Goal: Task Accomplishment & Management: Use online tool/utility

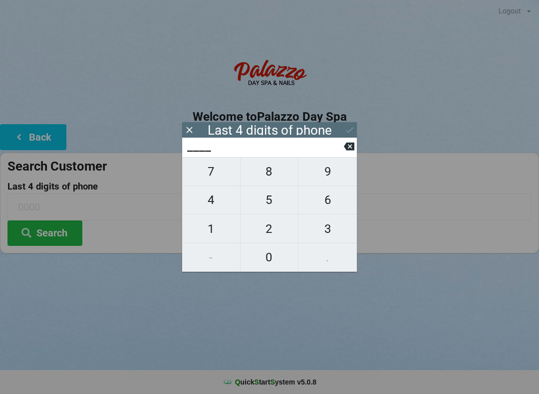
click at [211, 229] on span "1" at bounding box center [211, 229] width 58 height 21
type input "1___"
click at [351, 151] on icon at bounding box center [349, 147] width 10 height 8
type input "____"
click at [211, 181] on span "7" at bounding box center [211, 171] width 58 height 21
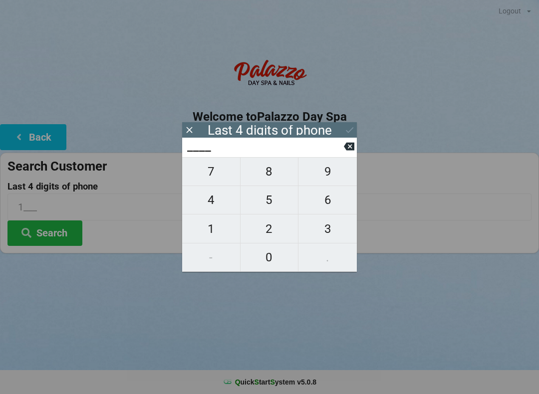
type input "7___"
click at [270, 228] on span "2" at bounding box center [269, 229] width 58 height 21
type input "72__"
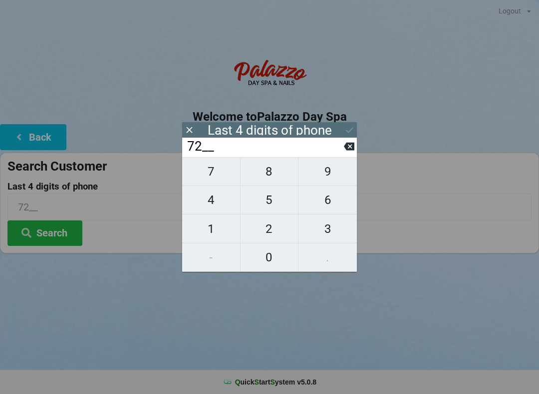
click at [217, 171] on span "7" at bounding box center [211, 171] width 58 height 21
type input "727_"
click at [219, 204] on span "4" at bounding box center [211, 200] width 58 height 21
type input "7274"
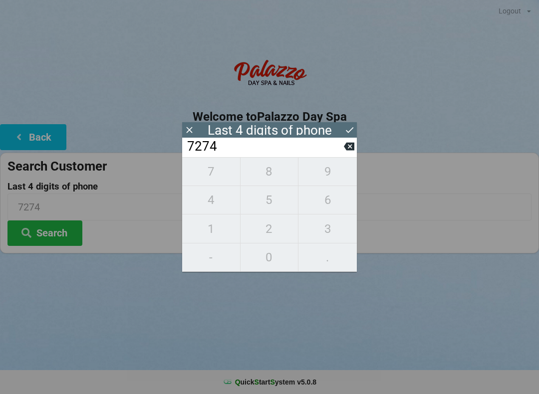
click at [270, 175] on div "7 8 9 4 5 6 1 2 3 - 0 ." at bounding box center [269, 214] width 175 height 115
click at [343, 150] on input "7274" at bounding box center [265, 147] width 158 height 16
click at [345, 151] on icon at bounding box center [349, 147] width 10 height 8
click at [342, 155] on input "727_" at bounding box center [265, 147] width 158 height 16
click at [339, 155] on input "727_" at bounding box center [265, 147] width 158 height 16
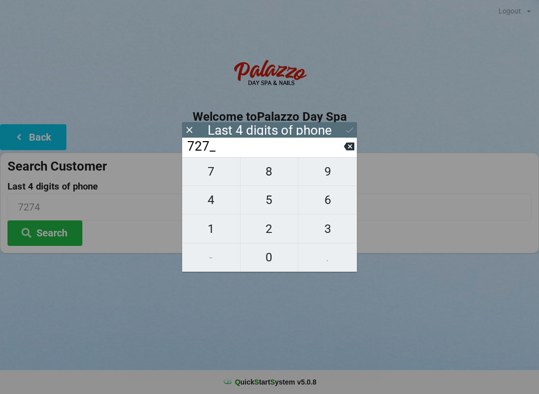
click at [340, 154] on input "727_" at bounding box center [265, 147] width 158 height 16
click at [342, 150] on input "727_" at bounding box center [265, 147] width 158 height 16
click at [345, 151] on icon at bounding box center [349, 147] width 10 height 8
click at [348, 153] on button at bounding box center [349, 146] width 10 height 13
click at [350, 151] on icon at bounding box center [349, 147] width 10 height 8
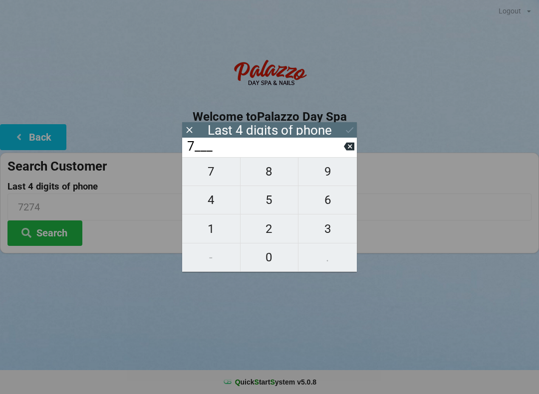
type input "____"
click at [330, 234] on span "3" at bounding box center [327, 229] width 58 height 21
type input "3___"
click at [333, 235] on span "3" at bounding box center [327, 229] width 58 height 21
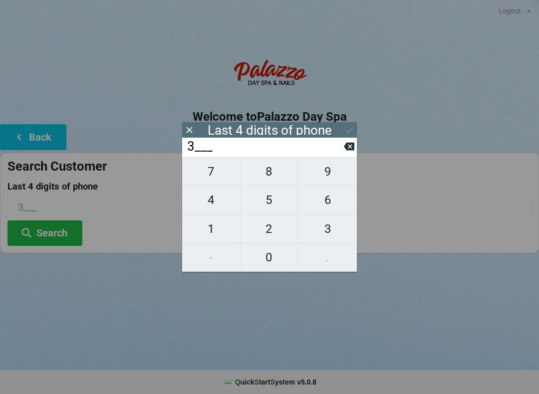
type input "33__"
click at [275, 201] on span "5" at bounding box center [269, 200] width 58 height 21
type input "335_"
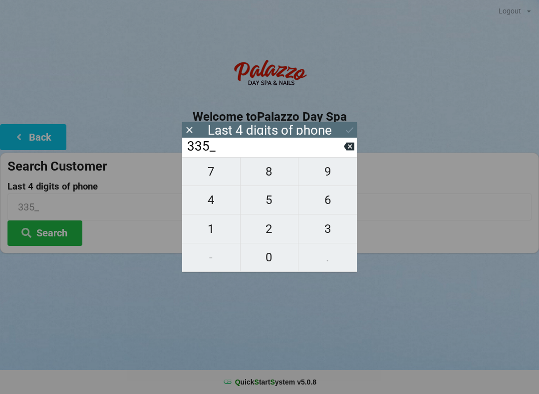
click at [320, 205] on span "6" at bounding box center [327, 200] width 58 height 21
type input "3356"
click at [353, 130] on icon at bounding box center [349, 130] width 10 height 10
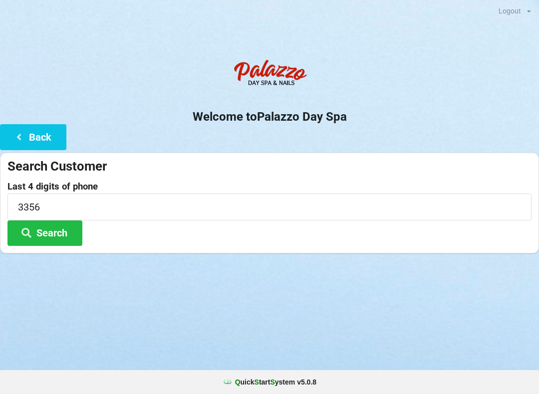
click at [64, 241] on button "Search" at bounding box center [44, 233] width 75 height 25
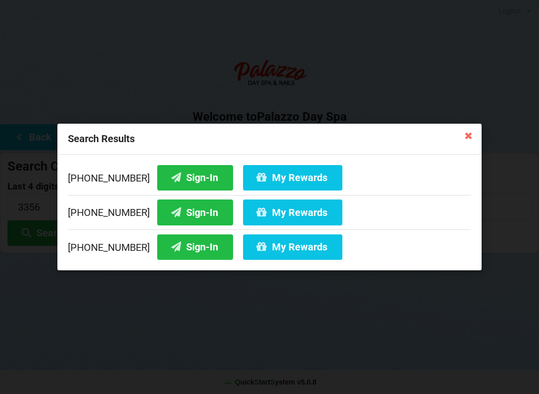
click at [191, 249] on button "Sign-In" at bounding box center [195, 247] width 76 height 25
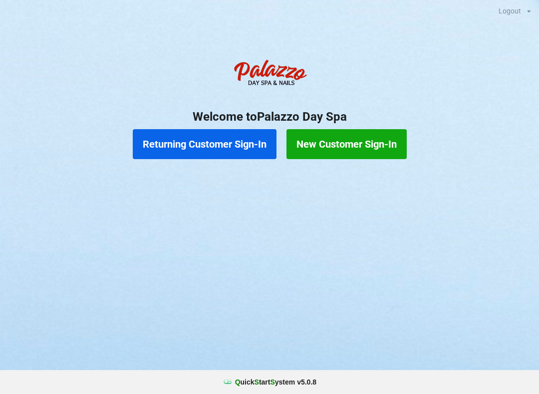
click at [219, 149] on button "Returning Customer Sign-In" at bounding box center [205, 144] width 144 height 30
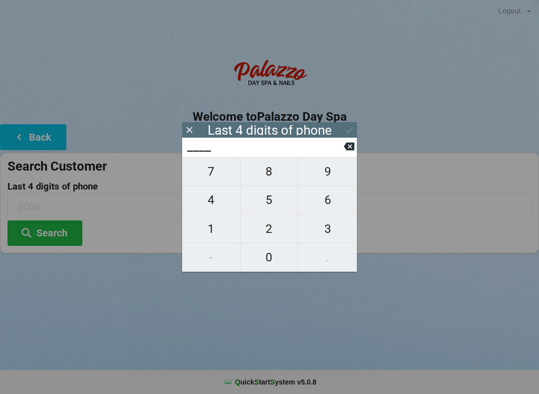
click at [324, 209] on span "6" at bounding box center [327, 200] width 58 height 21
type input "6___"
click at [269, 203] on span "5" at bounding box center [269, 200] width 58 height 21
type input "65__"
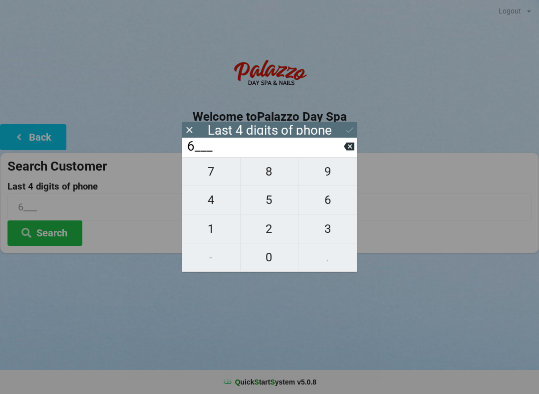
type input "65__"
click at [267, 259] on span "0" at bounding box center [269, 257] width 58 height 21
type input "650_"
click at [351, 151] on icon at bounding box center [349, 147] width 10 height 8
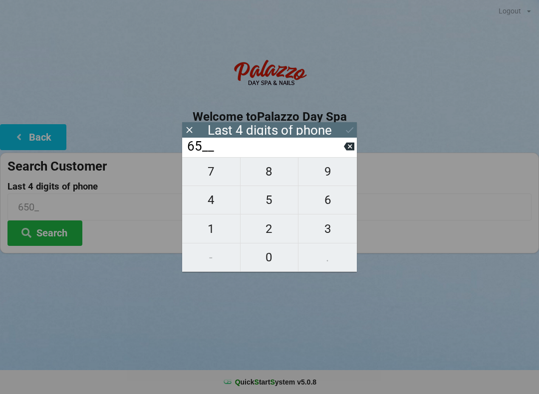
click at [331, 227] on span "3" at bounding box center [327, 229] width 58 height 21
type input "653_"
click at [268, 257] on span "0" at bounding box center [269, 257] width 58 height 21
type input "6530"
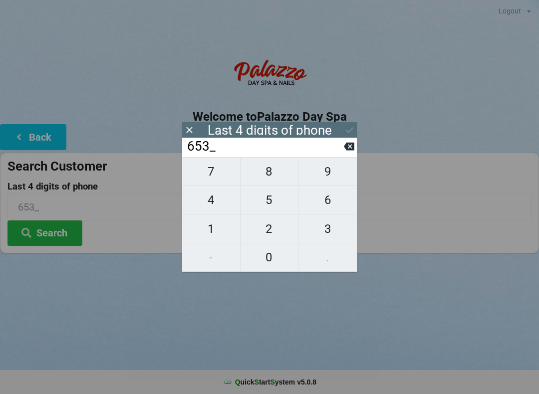
type input "6530"
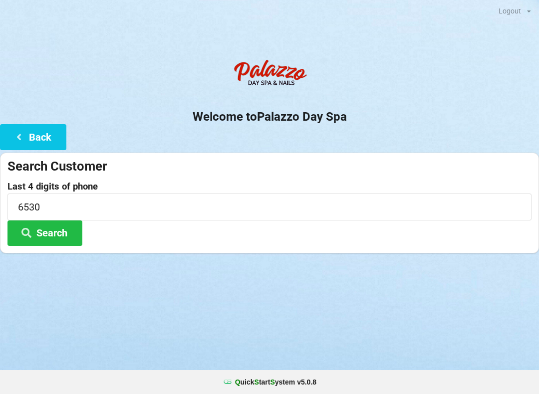
click at [333, 363] on div "Logout Logout Sign-In Welcome to Palazzo Day Spa Back Search Customer Last 4 di…" at bounding box center [269, 197] width 539 height 394
click at [314, 311] on div "Logout Logout Sign-In Welcome to Palazzo Day Spa Back Search Customer Last 4 di…" at bounding box center [269, 197] width 539 height 394
